Goal: Task Accomplishment & Management: Use online tool/utility

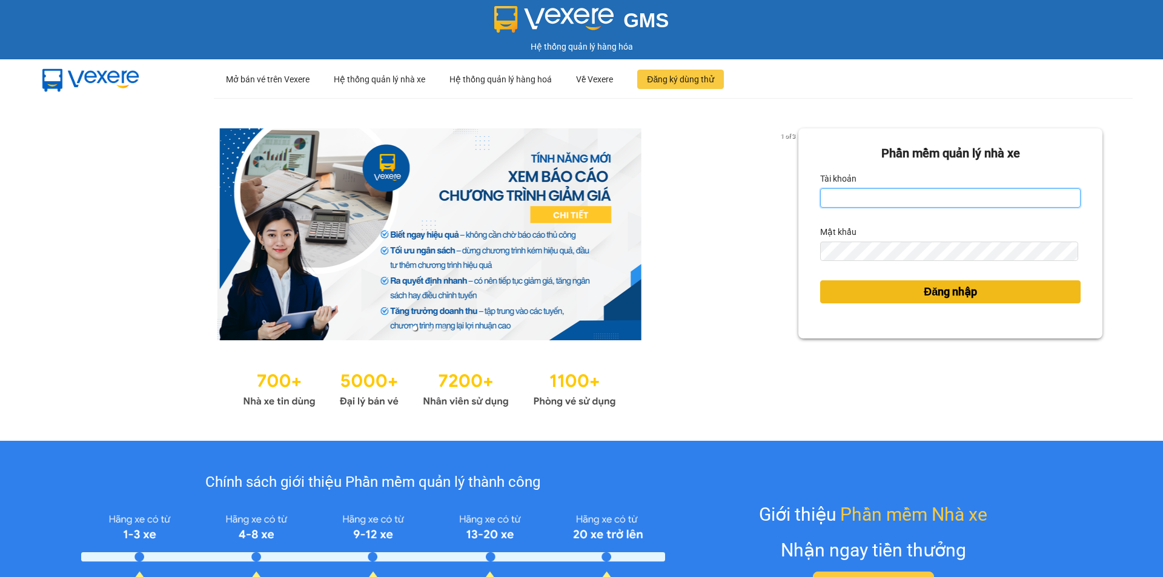
type input "ptvhthien.tqdtl"
click at [951, 289] on span "Đăng nhập" at bounding box center [949, 291] width 53 height 17
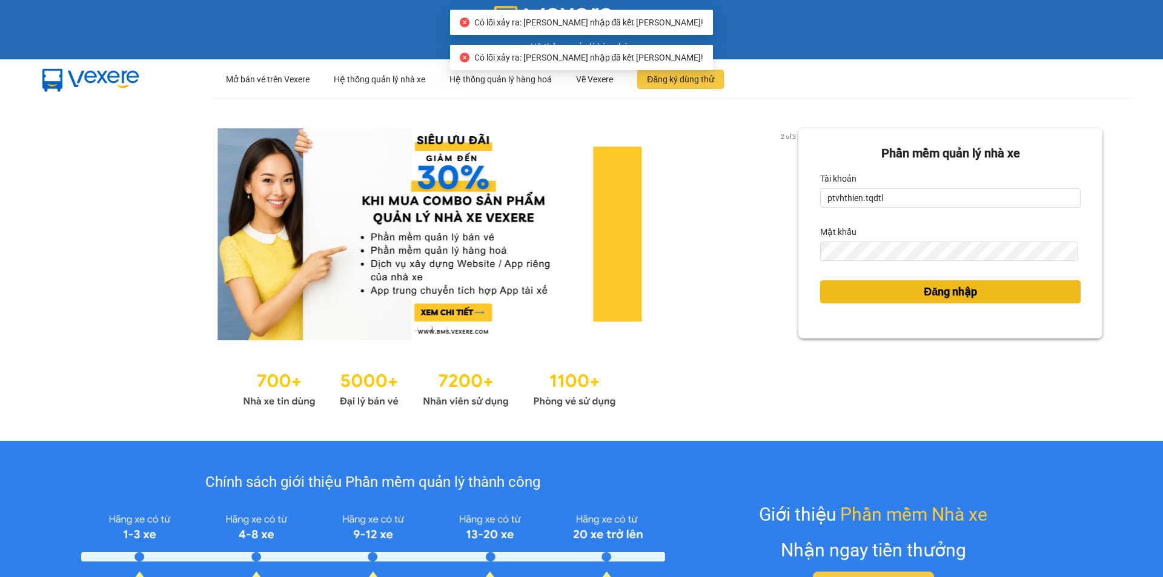
click at [943, 294] on span "Đăng nhập" at bounding box center [949, 291] width 53 height 17
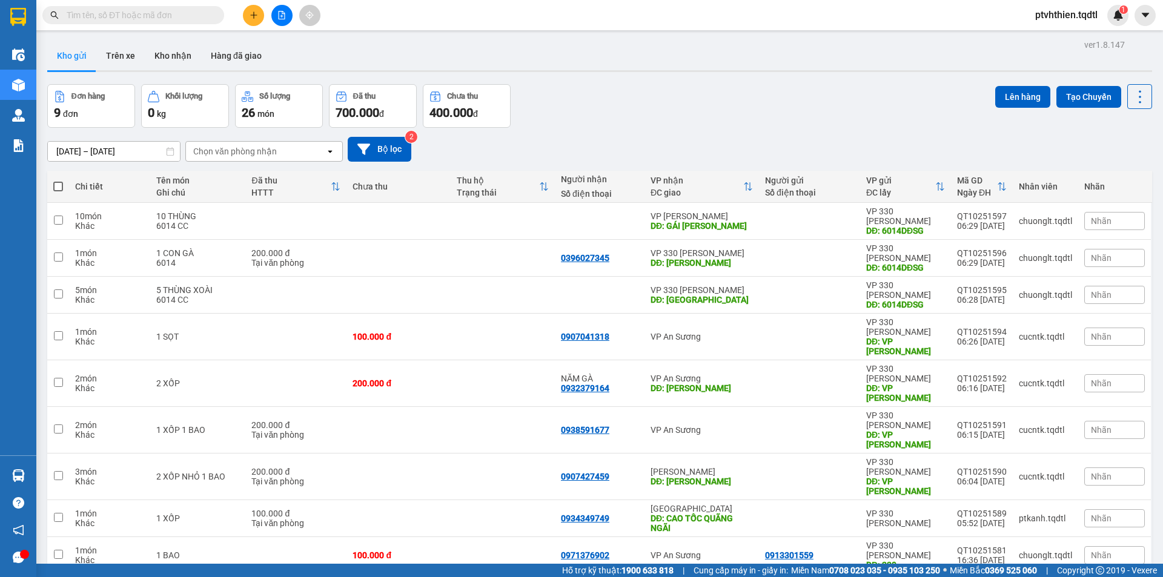
click at [278, 24] on button at bounding box center [281, 15] width 21 height 21
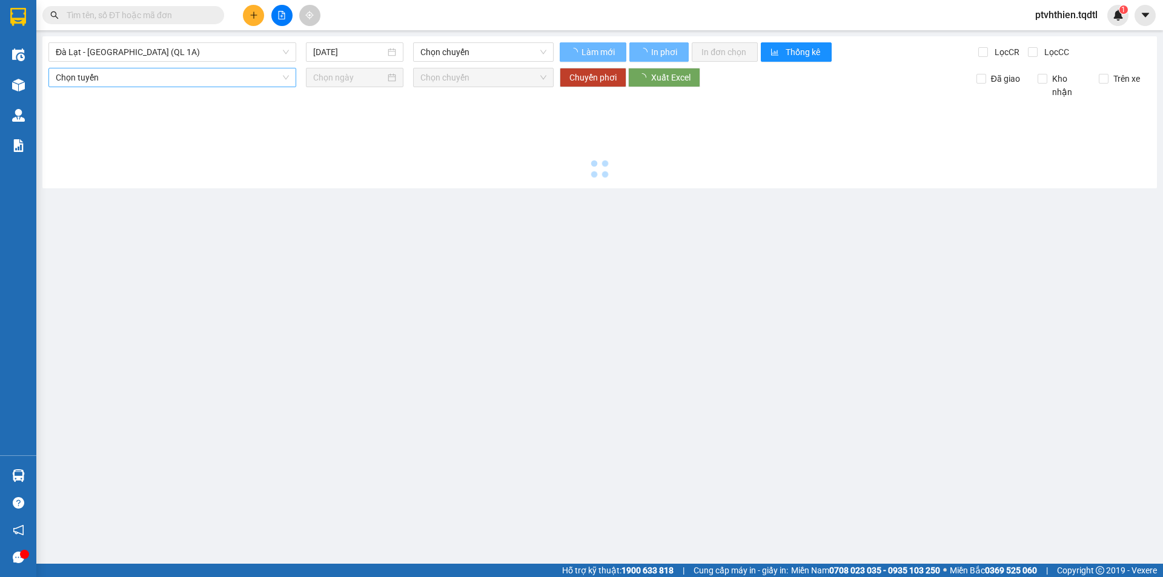
type input "15/10/2025"
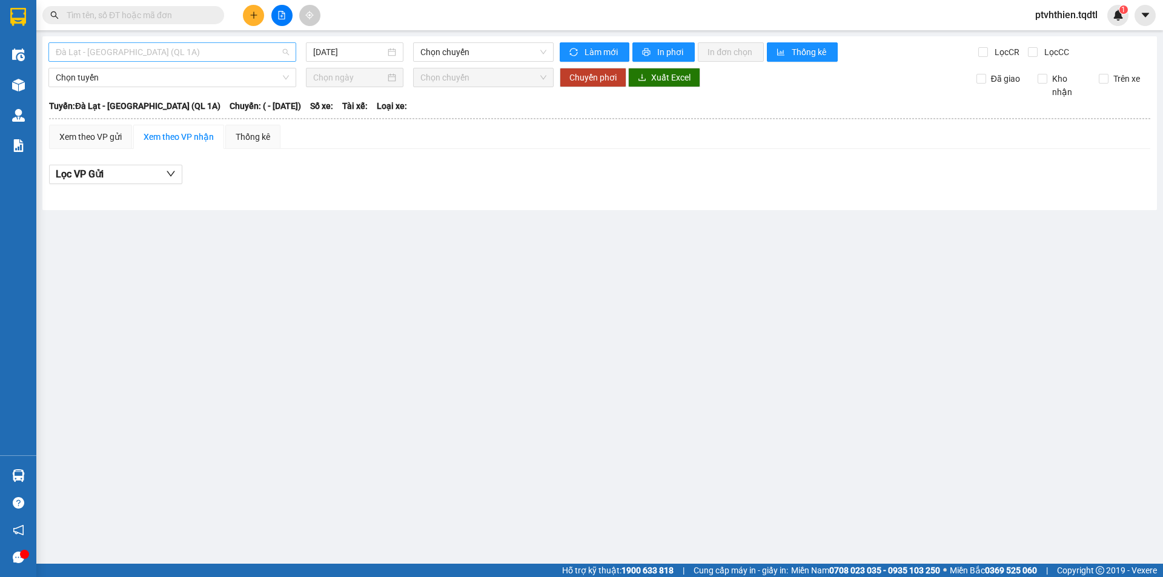
click at [252, 61] on span "Đà Lạt - Sài Gòn (QL 1A)" at bounding box center [172, 52] width 233 height 18
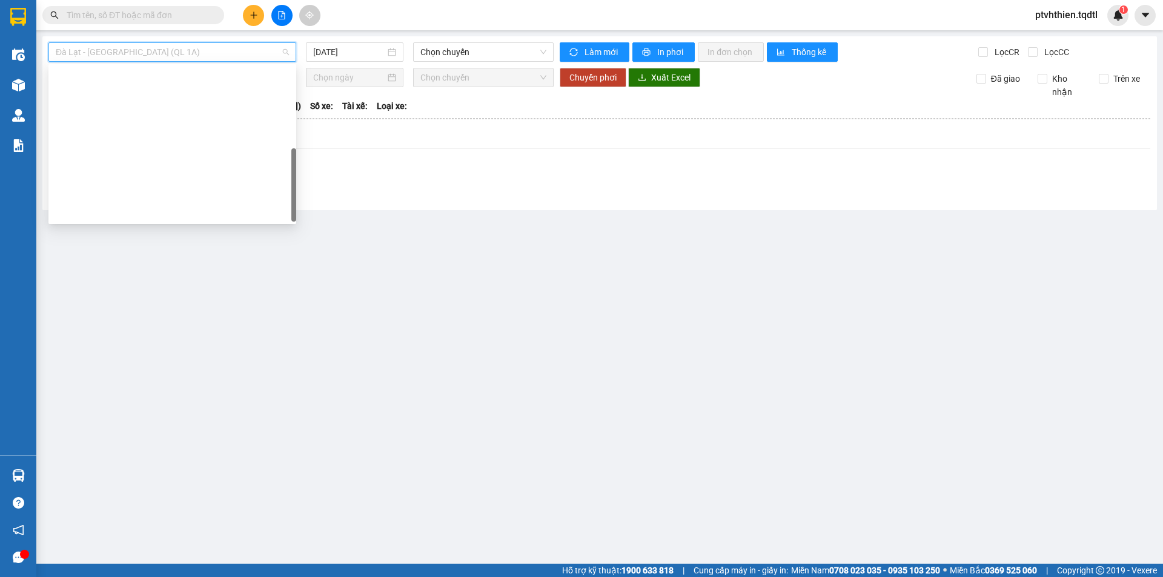
scroll to position [252, 0]
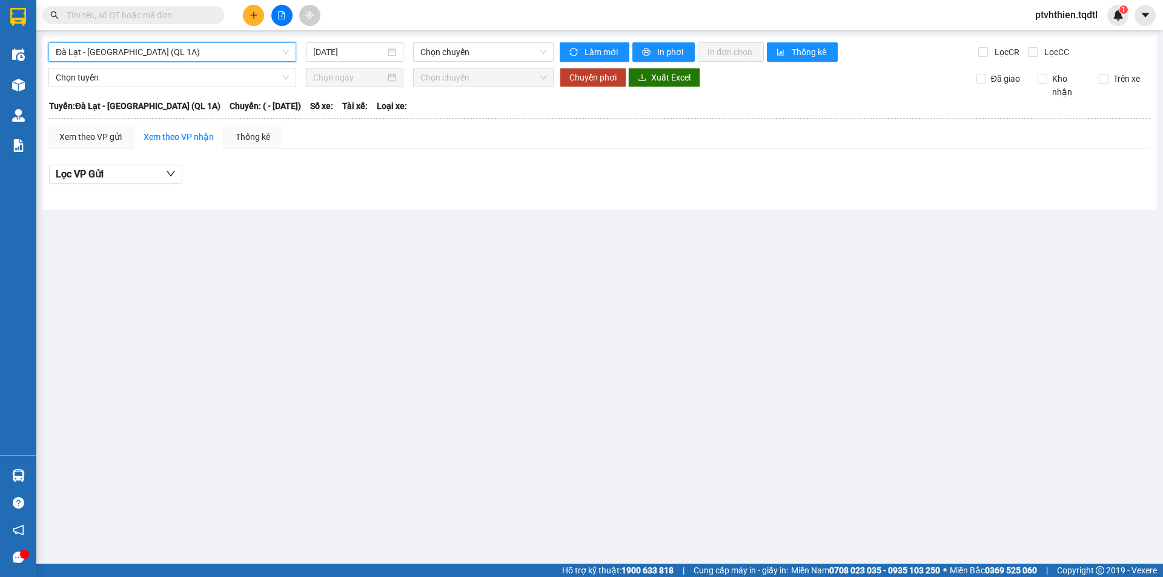
click at [271, 55] on span "Đà Lạt - Sài Gòn (QL 1A)" at bounding box center [172, 52] width 233 height 18
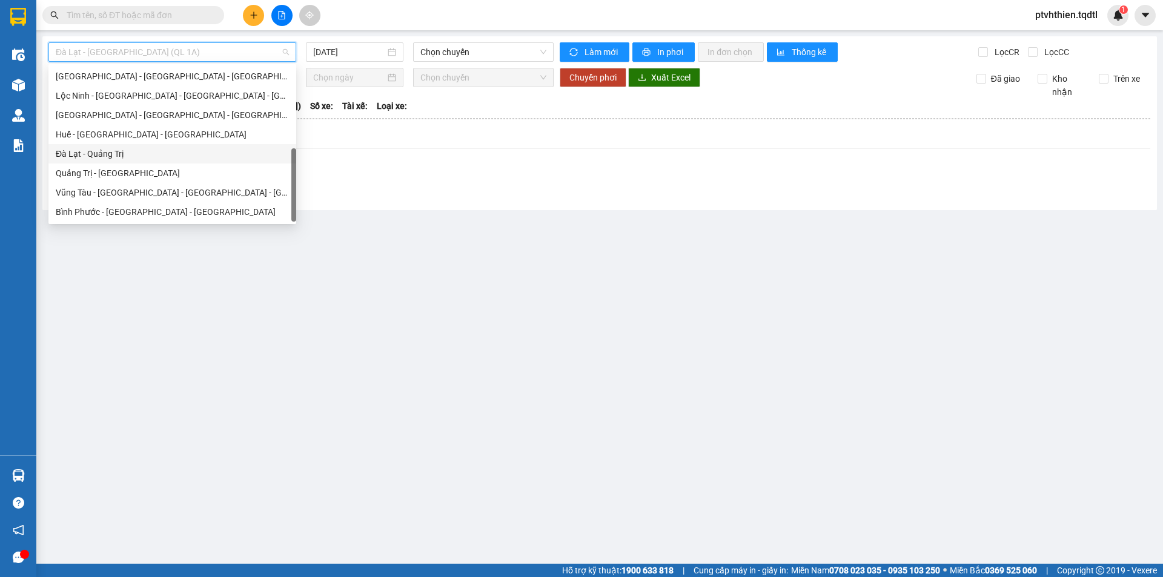
click at [167, 160] on div "Đà Lạt - Quảng Trị" at bounding box center [172, 153] width 248 height 19
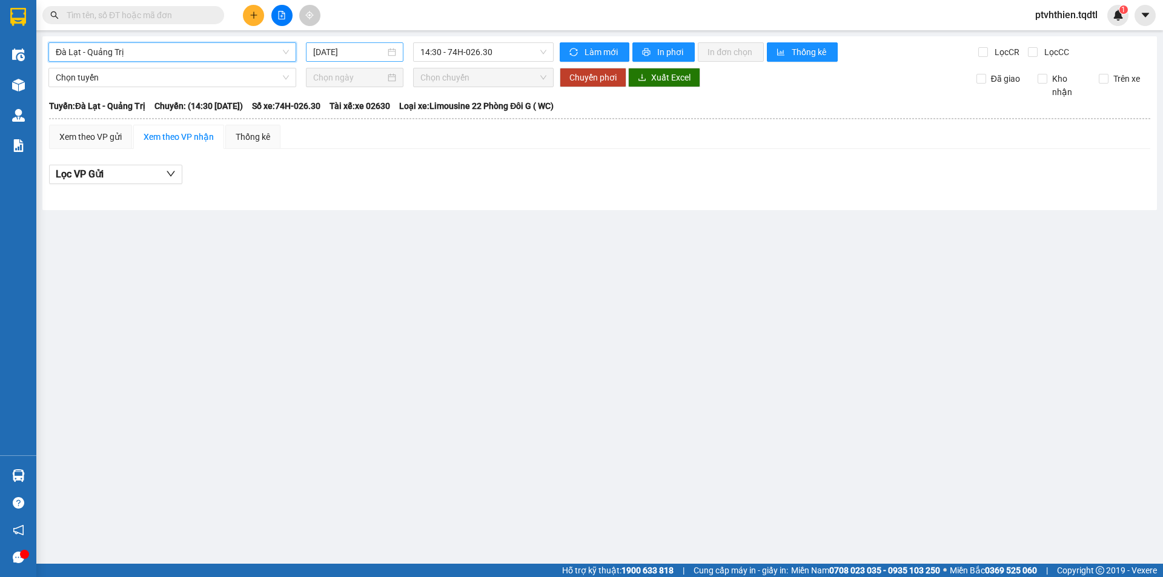
click at [371, 56] on input "15/10/2025" at bounding box center [349, 51] width 72 height 13
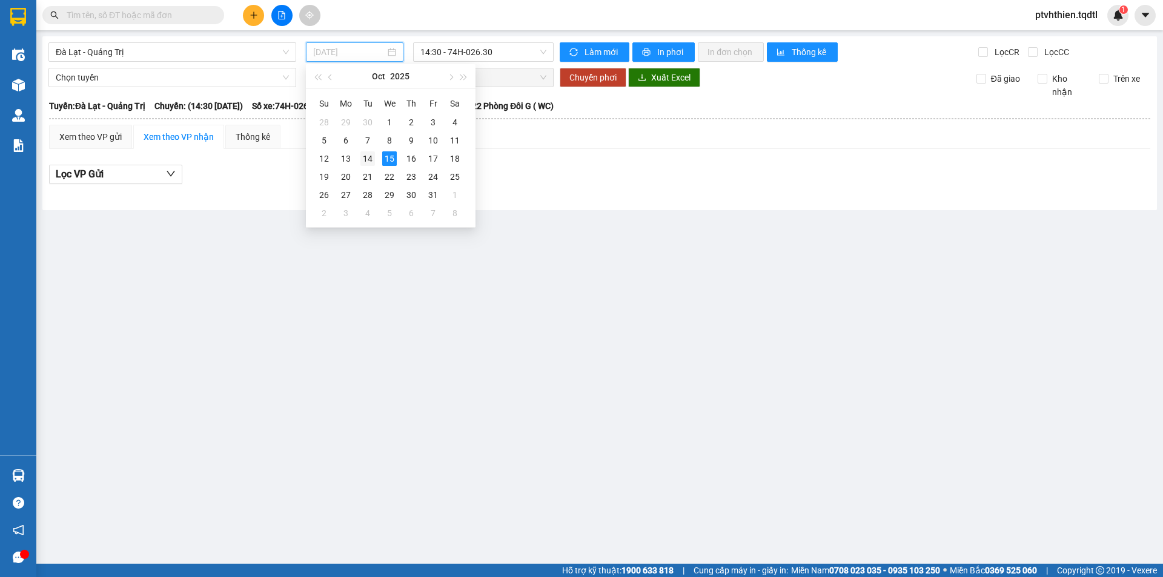
click at [362, 160] on div "14" at bounding box center [367, 158] width 15 height 15
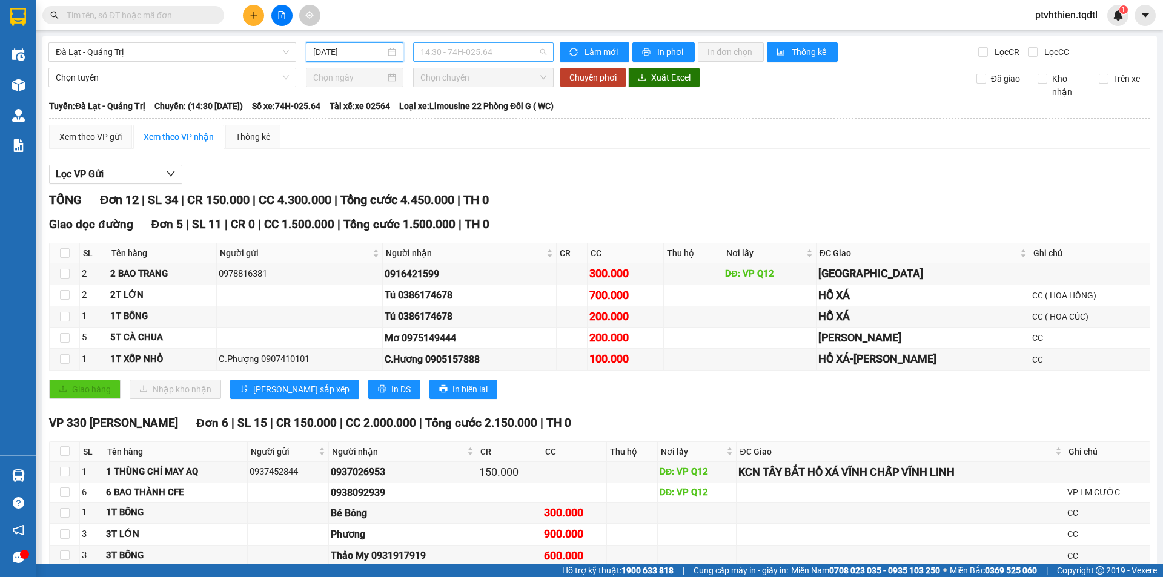
click at [454, 55] on span "14:30 - 74H-025.64" at bounding box center [483, 52] width 126 height 18
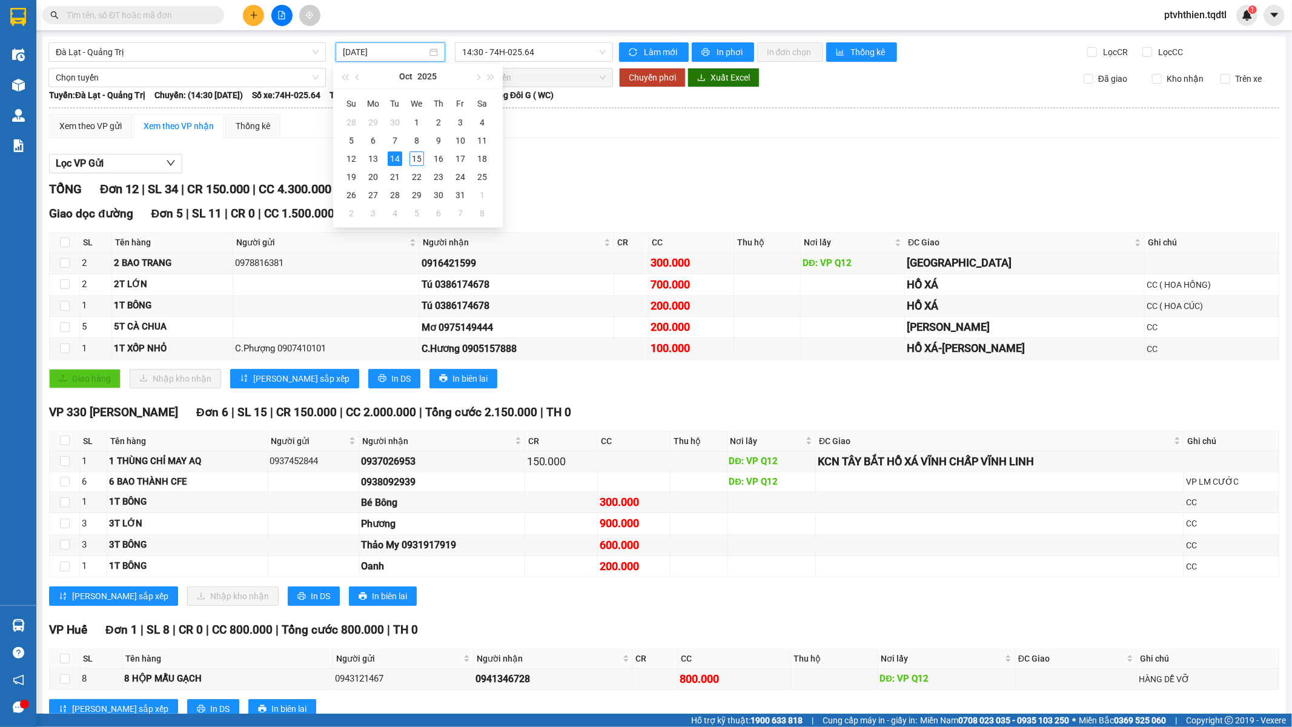
click at [401, 47] on input "14/10/2025" at bounding box center [385, 51] width 84 height 13
click at [380, 155] on div "13" at bounding box center [373, 158] width 15 height 15
type input "13/10/2025"
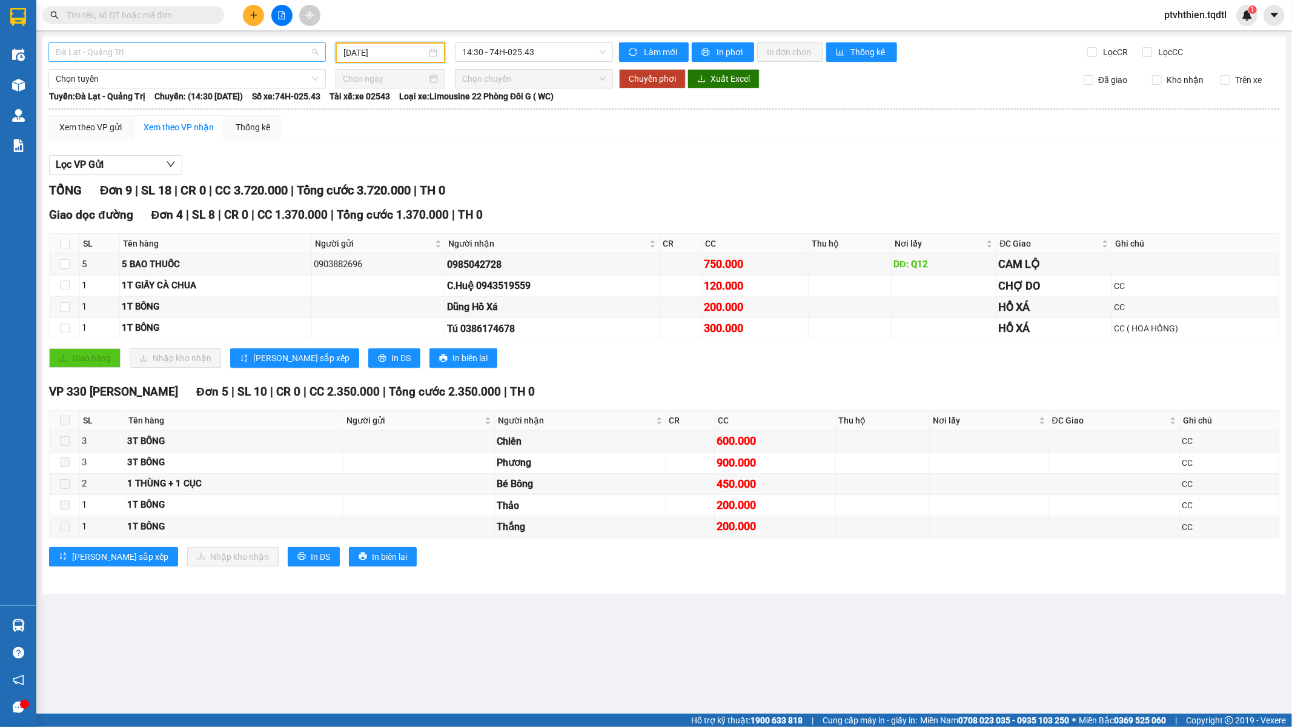
click at [252, 58] on span "Đà Lạt - Quảng Trị" at bounding box center [187, 52] width 263 height 18
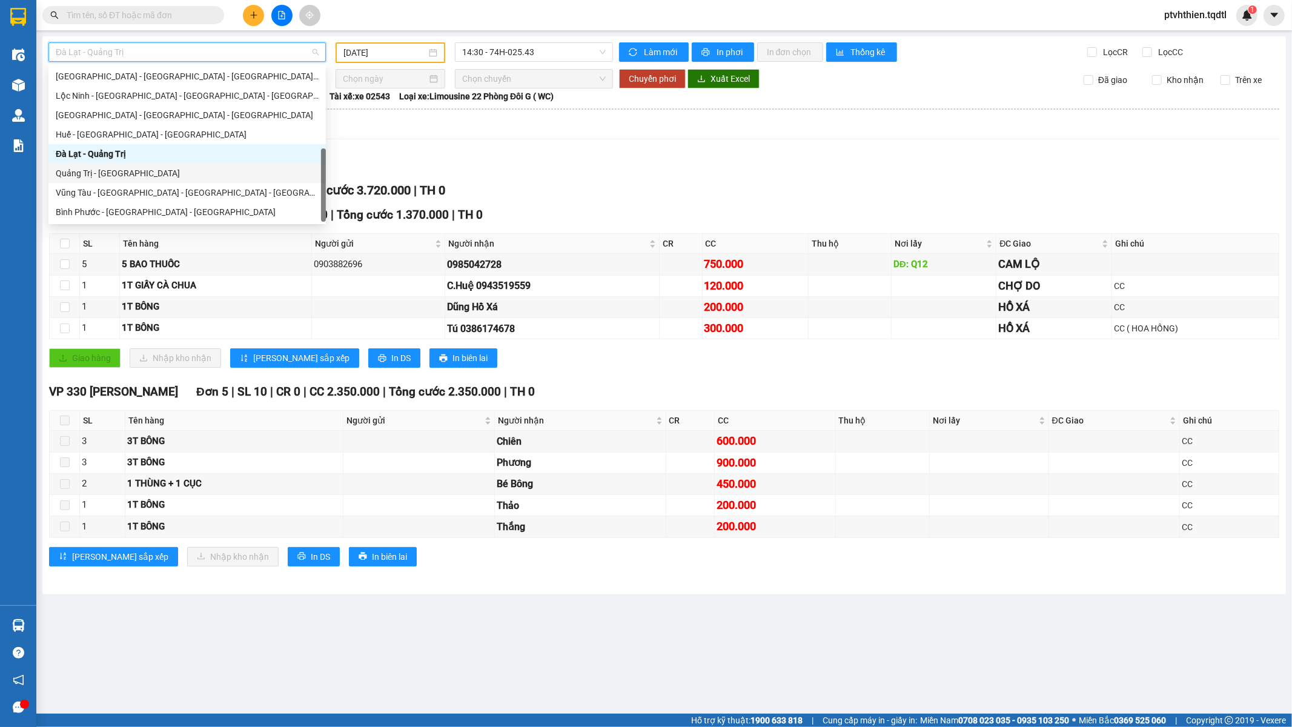
click at [203, 171] on div "Quảng Trị - Đà Lạt" at bounding box center [187, 173] width 263 height 13
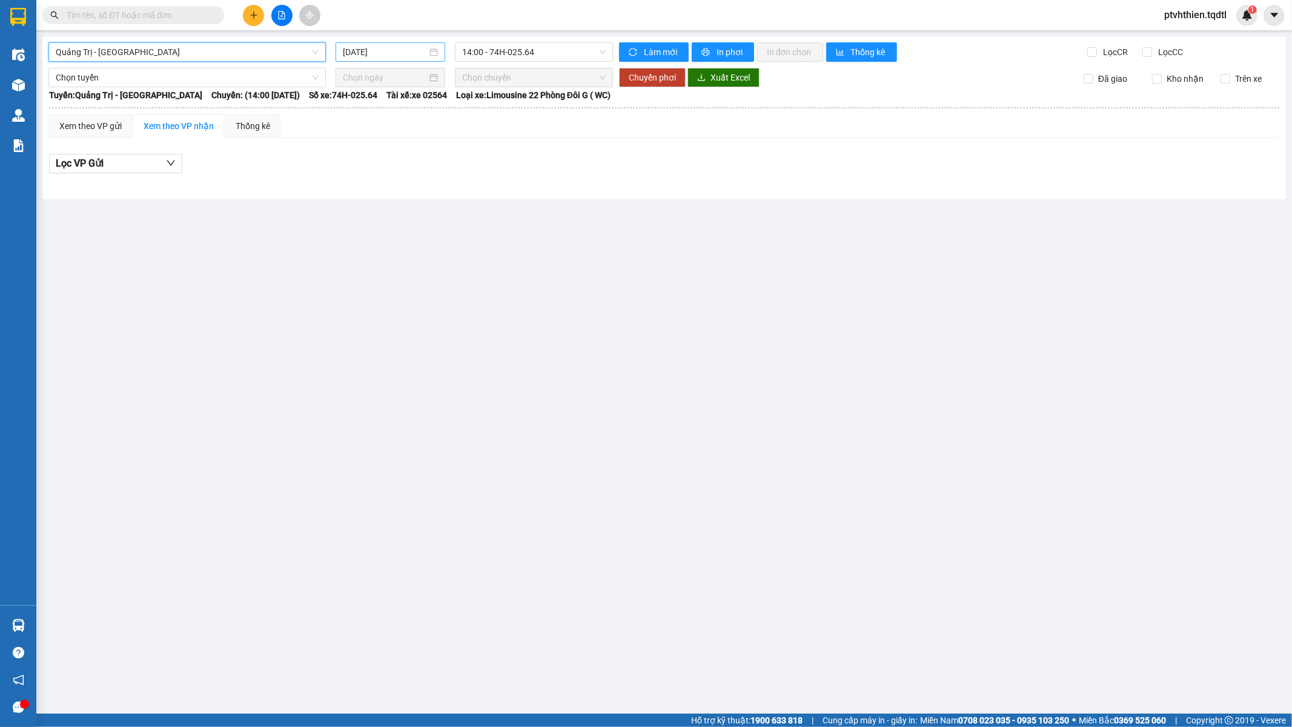
click at [397, 54] on input "15/10/2025" at bounding box center [385, 51] width 84 height 13
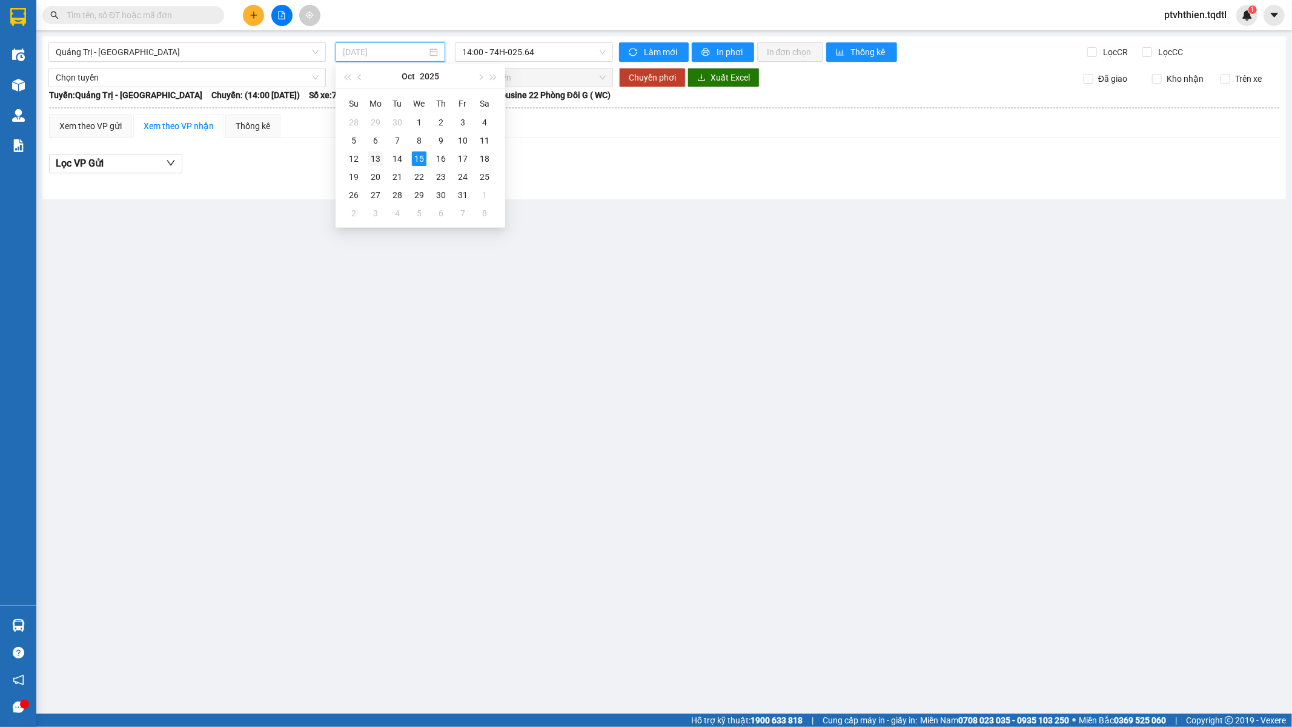
click at [374, 153] on div "13" at bounding box center [375, 158] width 15 height 15
type input "13/10/2025"
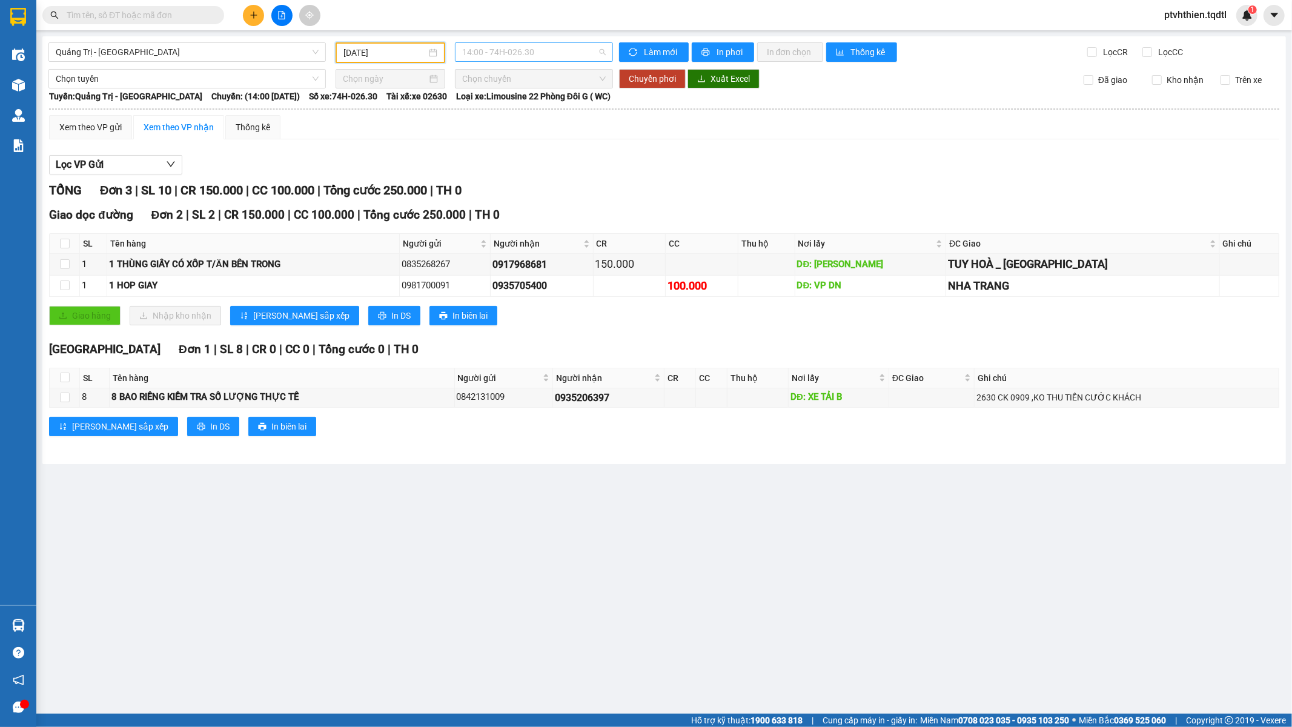
click at [497, 59] on span "14:00 - 74H-026.30" at bounding box center [533, 52] width 143 height 18
click at [500, 55] on span "14:00 - 74H-026.30" at bounding box center [533, 52] width 143 height 18
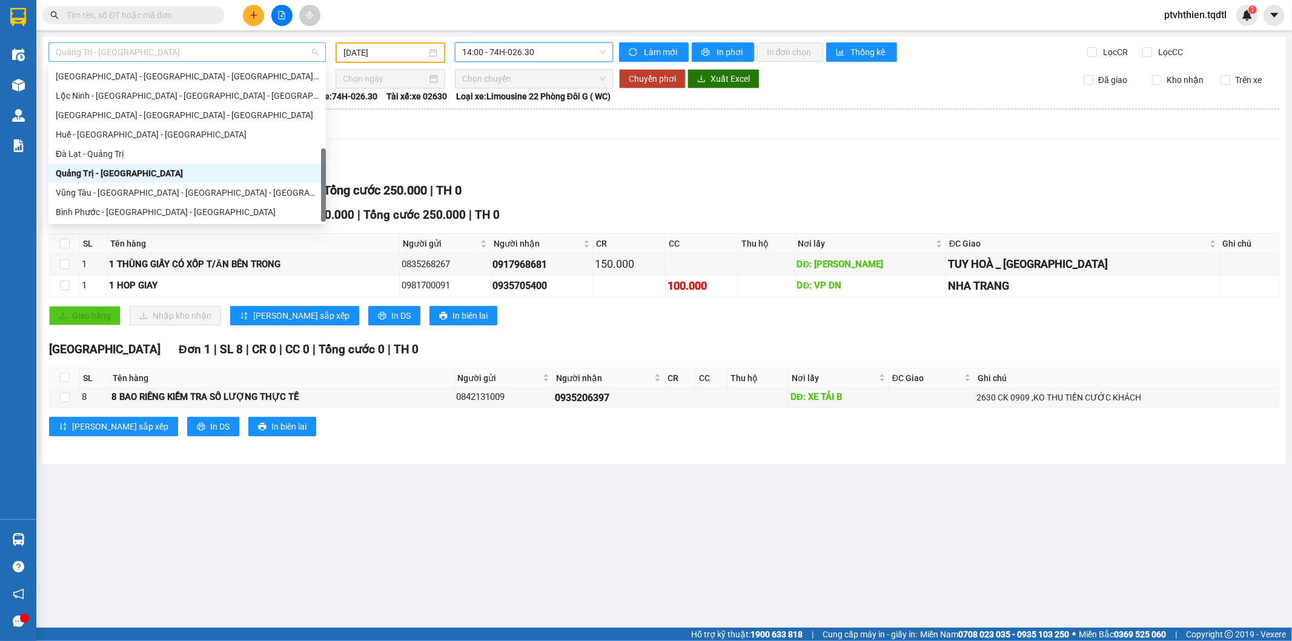
click at [164, 56] on span "Quảng Trị - Đà Lạt" at bounding box center [187, 52] width 263 height 18
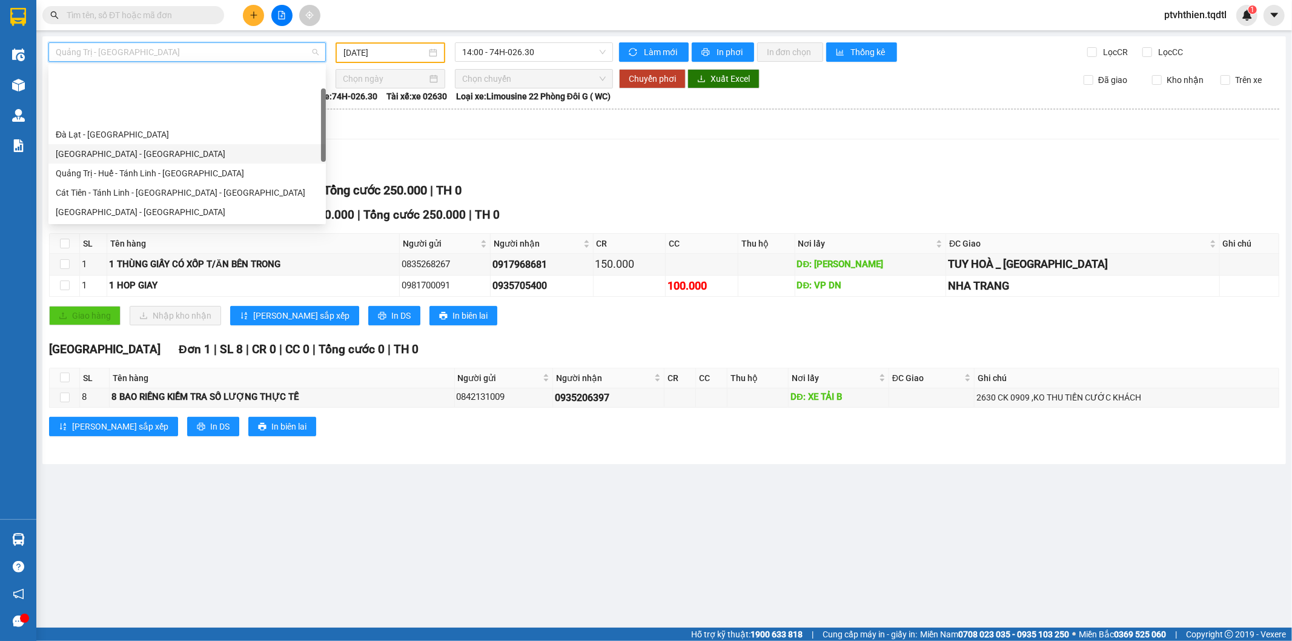
scroll to position [134, 0]
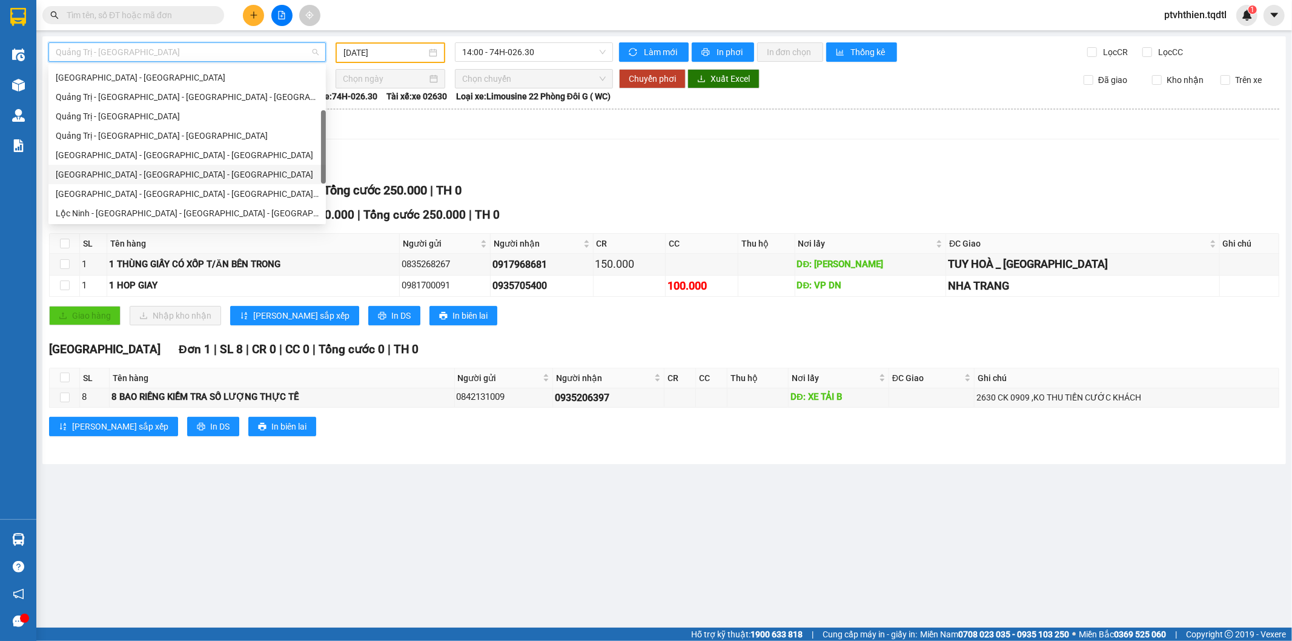
click at [142, 177] on div "Đà Nẵng - Nha Trang - Đà Lạt" at bounding box center [187, 174] width 263 height 13
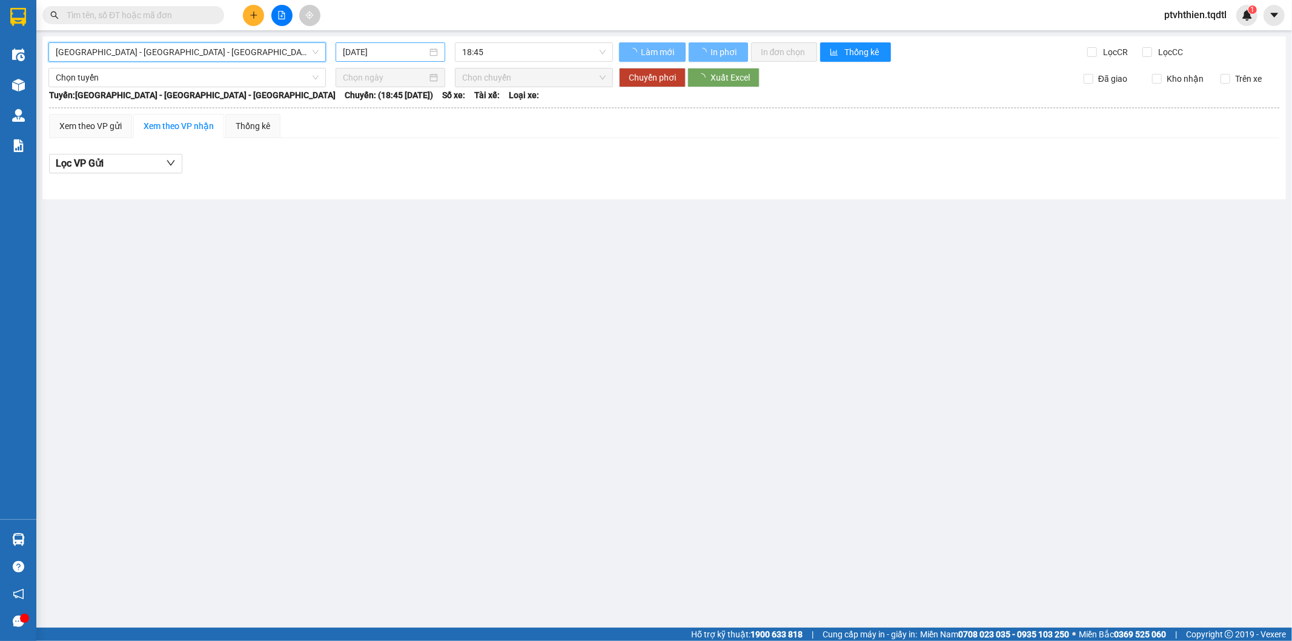
click at [362, 57] on input "15/10/2025" at bounding box center [385, 51] width 84 height 13
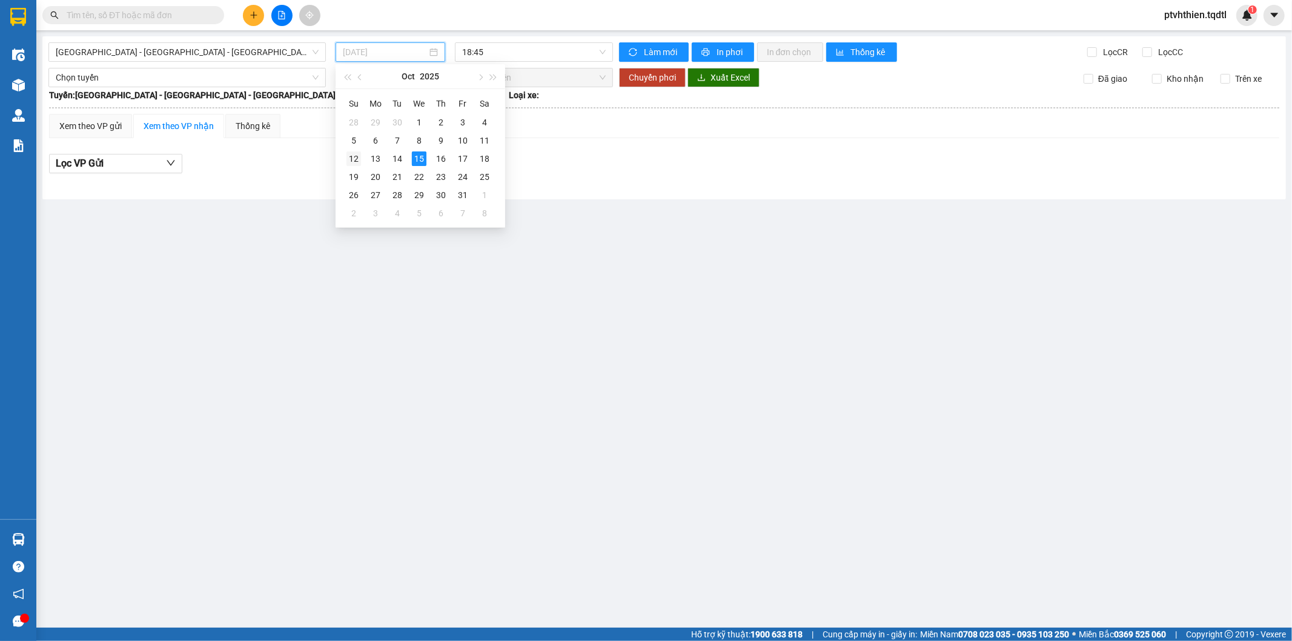
click at [362, 160] on td "12" at bounding box center [354, 159] width 22 height 18
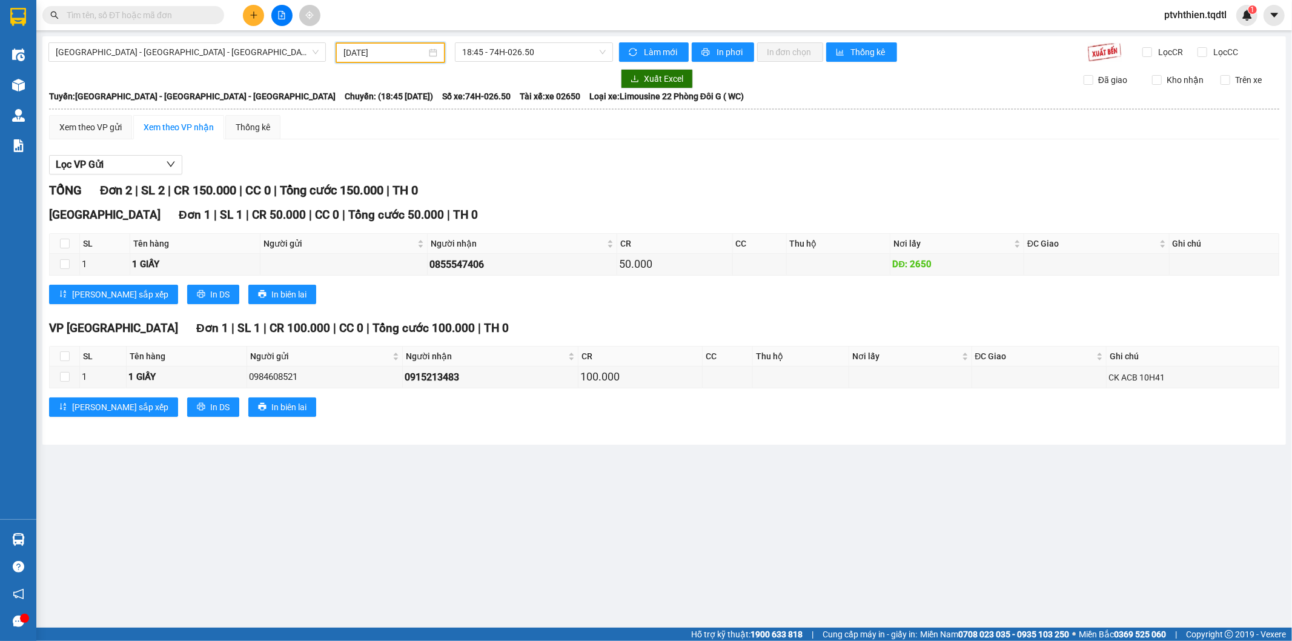
click at [386, 62] on div "Đà Nẵng - Nha Trang - Đà Lạt 12/10/2025 18:45 - 74H-026.50 Làm mới In phơi In đ…" at bounding box center [663, 240] width 1243 height 408
click at [388, 53] on input "12/10/2025" at bounding box center [384, 52] width 83 height 13
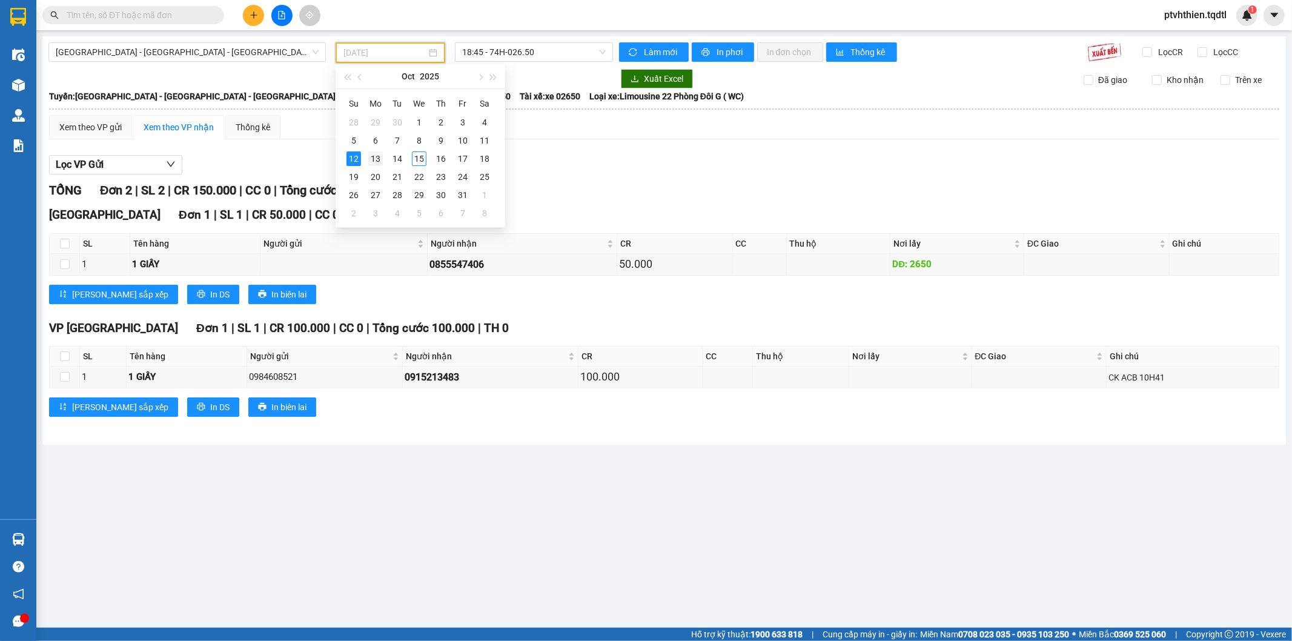
click at [376, 151] on div "13" at bounding box center [375, 158] width 15 height 15
type input "13/10/2025"
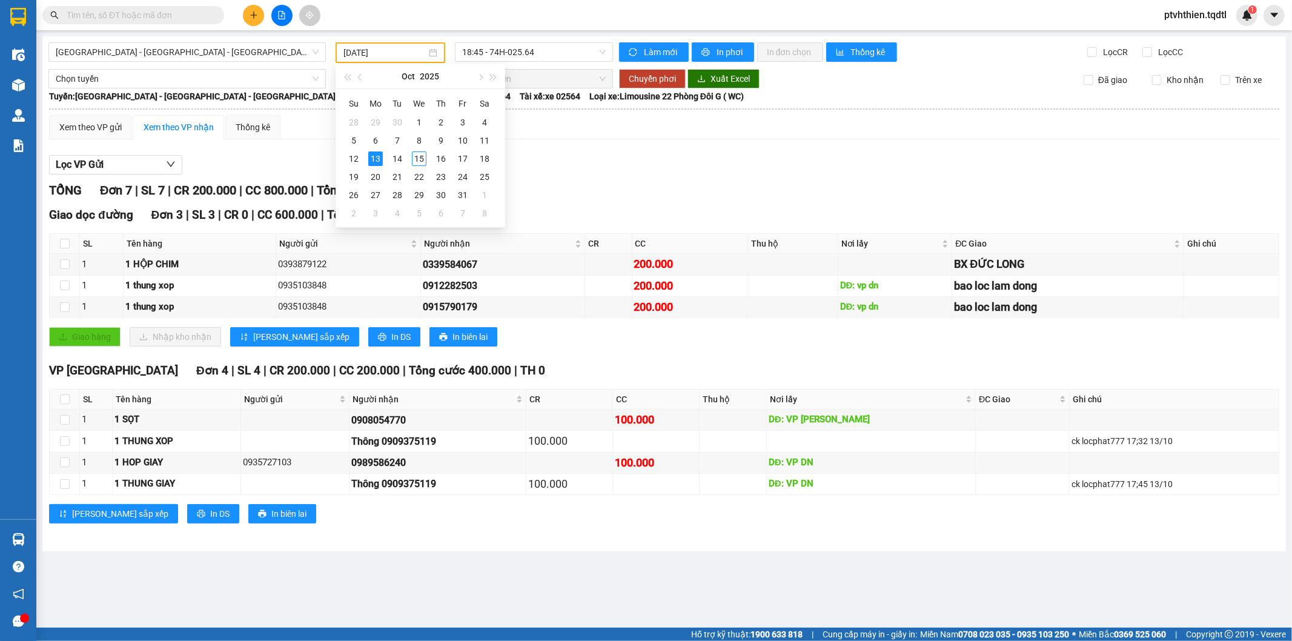
click at [312, 131] on div "Xem theo VP gửi Xem theo VP nhận Thống kê" at bounding box center [664, 127] width 1230 height 24
